Goal: Task Accomplishment & Management: Complete application form

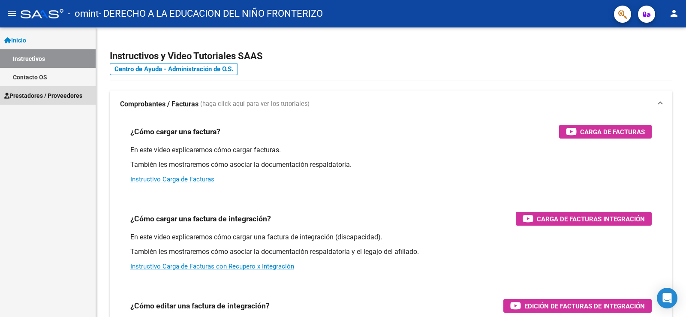
click at [38, 95] on span "Prestadores / Proveedores" at bounding box center [43, 95] width 78 height 9
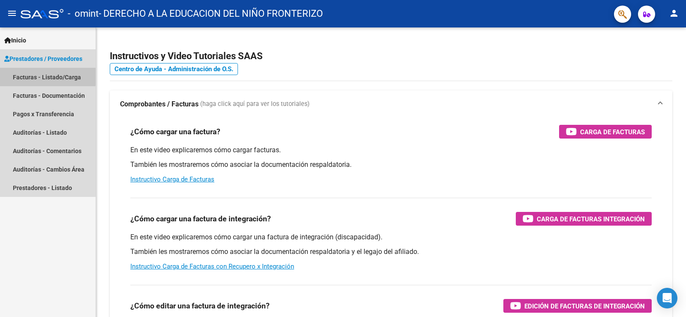
click at [44, 74] on link "Facturas - Listado/Carga" at bounding box center [48, 77] width 96 height 18
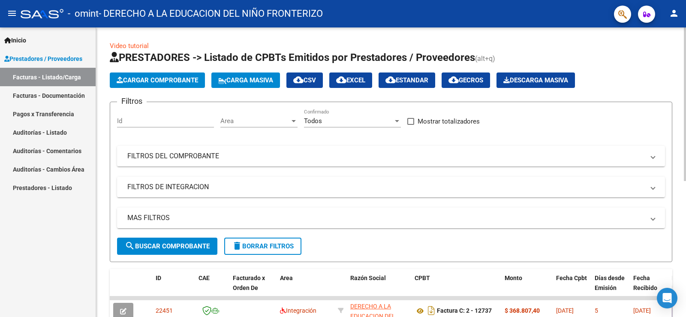
scroll to position [129, 0]
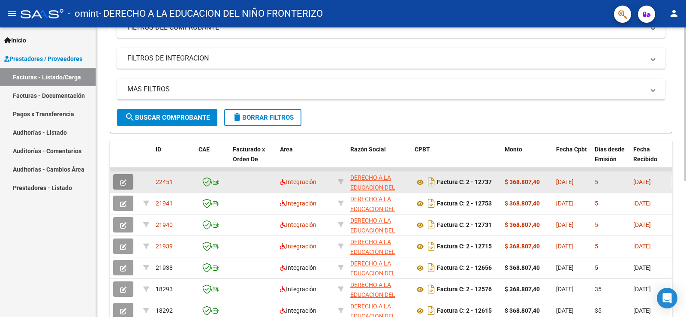
click at [125, 182] on icon "button" at bounding box center [123, 182] width 6 height 6
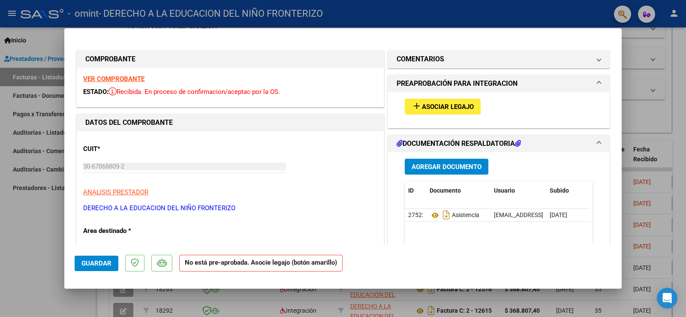
click at [422, 103] on span "Asociar Legajo" at bounding box center [448, 107] width 52 height 8
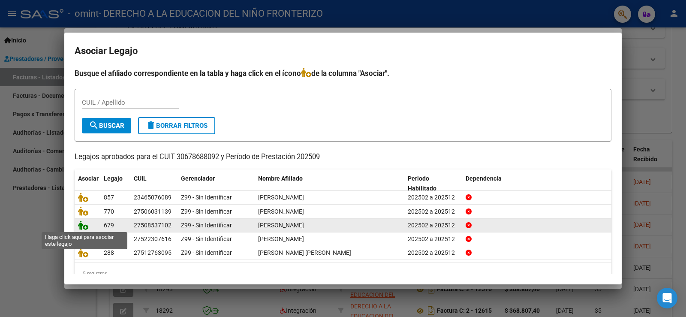
click at [84, 227] on icon at bounding box center [83, 224] width 10 height 9
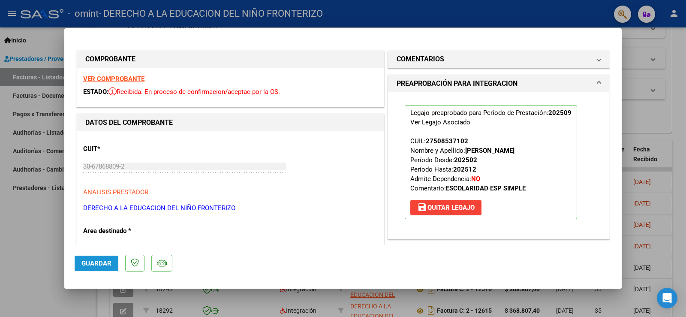
click at [102, 263] on span "Guardar" at bounding box center [96, 263] width 30 height 8
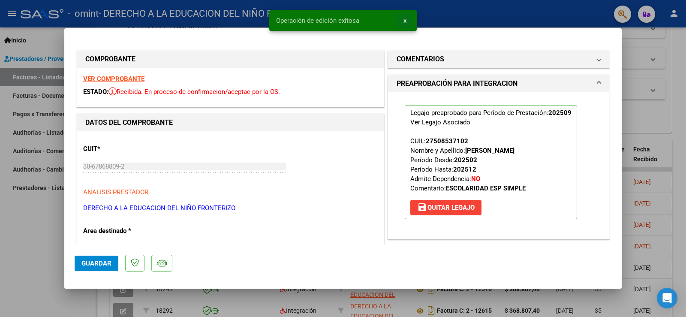
click at [403, 21] on button "x" at bounding box center [405, 20] width 17 height 15
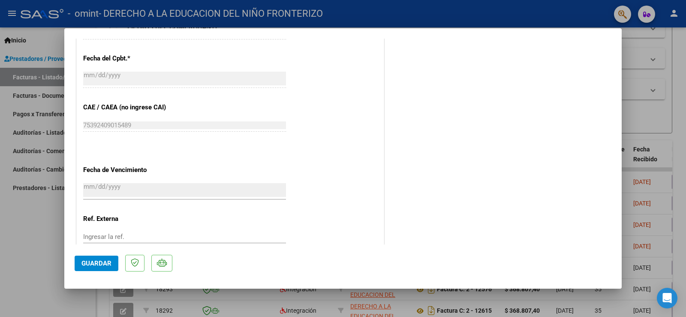
scroll to position [531, 0]
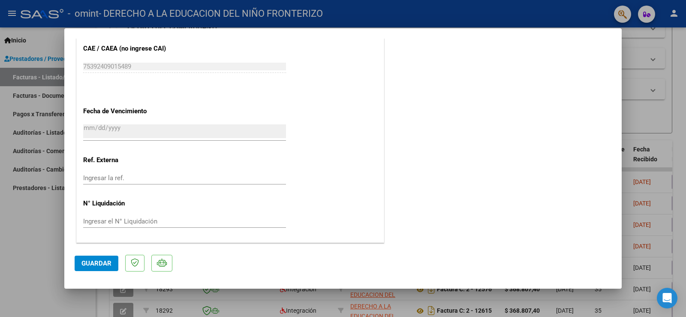
click at [83, 258] on button "Guardar" at bounding box center [97, 263] width 44 height 15
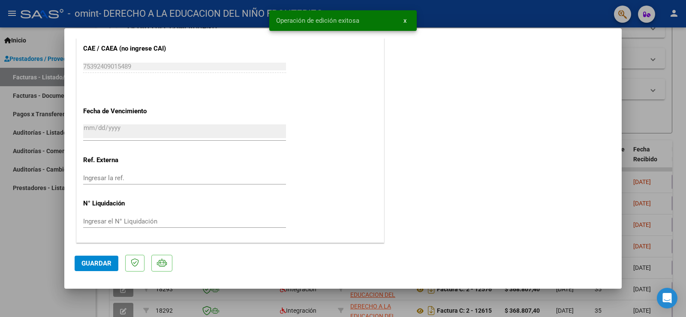
click at [406, 18] on span "x" at bounding box center [405, 21] width 3 height 8
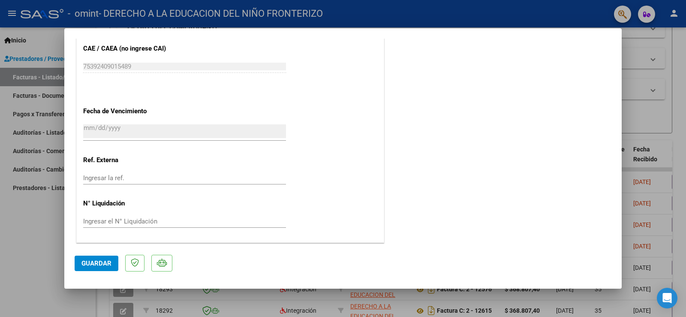
click at [686, 78] on div at bounding box center [343, 158] width 686 height 317
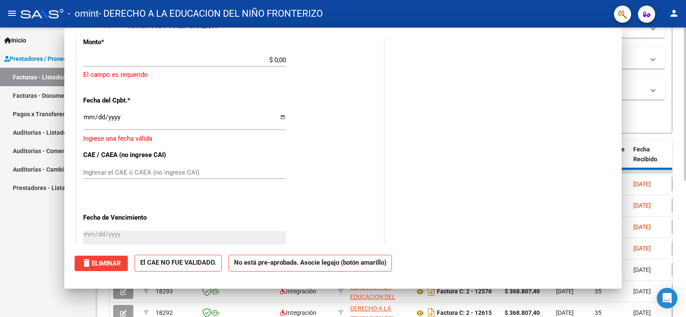
scroll to position [0, 0]
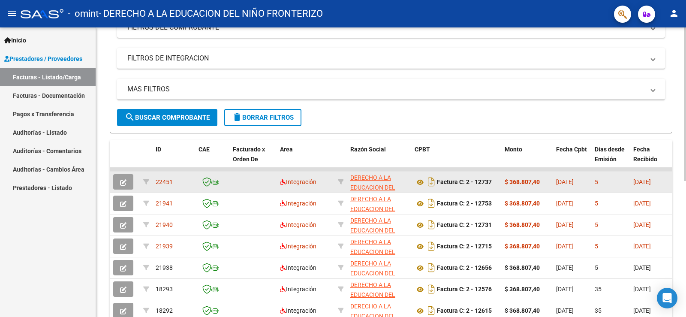
click at [120, 181] on icon "button" at bounding box center [123, 182] width 6 height 6
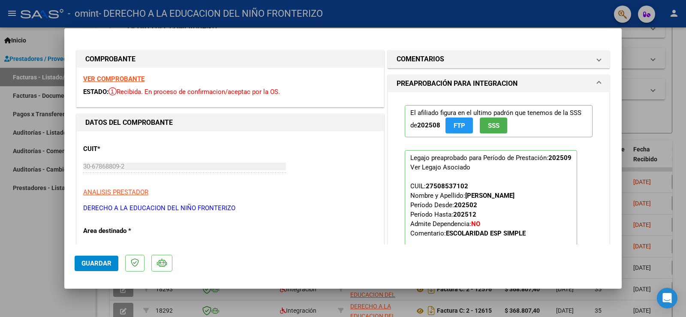
click at [685, 56] on div at bounding box center [343, 158] width 686 height 317
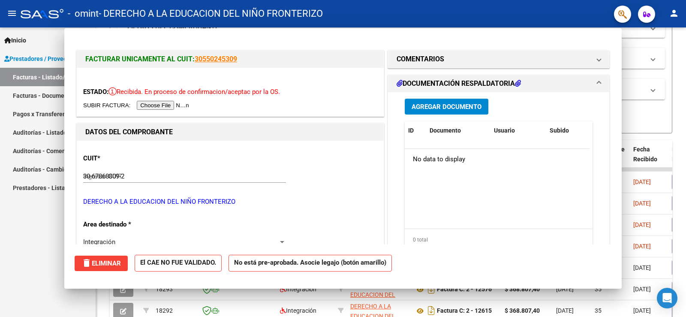
type input "$ 0,00"
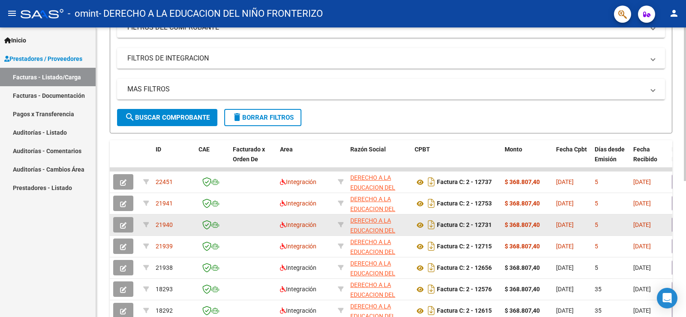
scroll to position [21, 0]
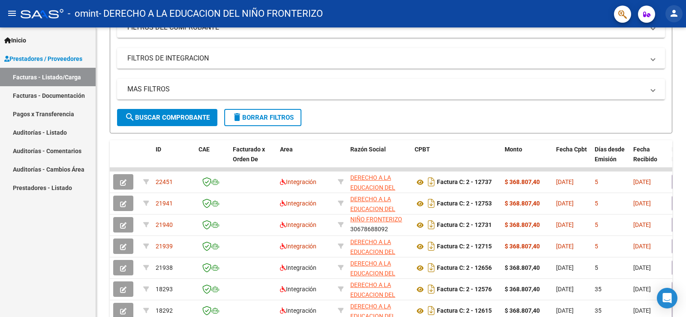
click at [675, 12] on mat-icon "person" at bounding box center [674, 13] width 10 height 10
click at [656, 58] on button "exit_to_app Salir" at bounding box center [656, 56] width 52 height 21
